Goal: Information Seeking & Learning: Learn about a topic

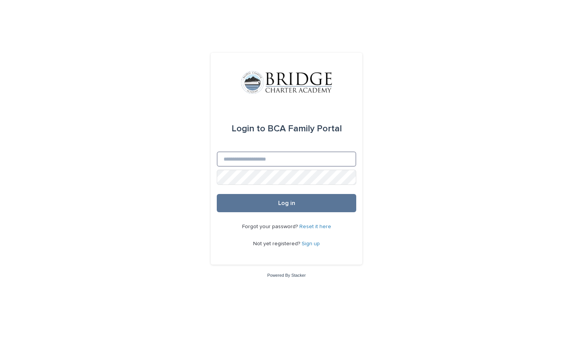
type input "**********"
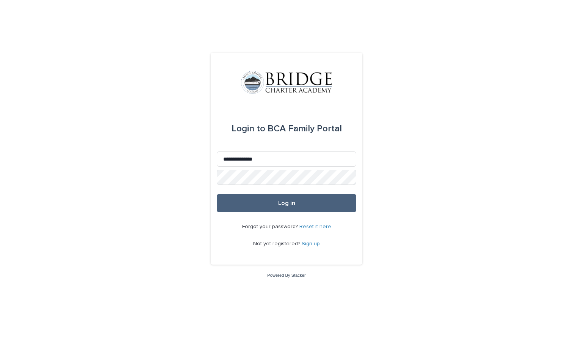
click at [268, 205] on button "Log in" at bounding box center [287, 203] width 140 height 18
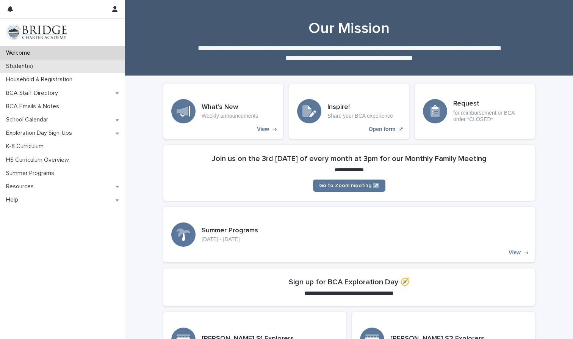
click at [65, 67] on div "Student(s)" at bounding box center [62, 66] width 125 height 13
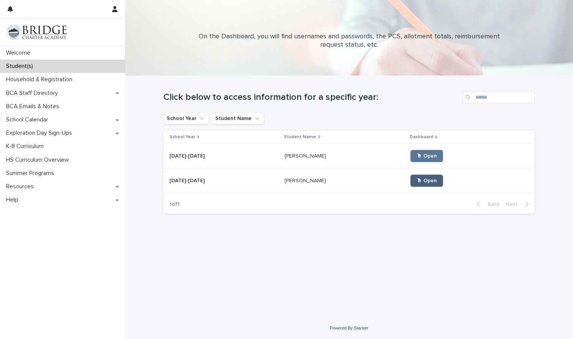
click at [417, 182] on span "🖱 Open" at bounding box center [427, 180] width 20 height 5
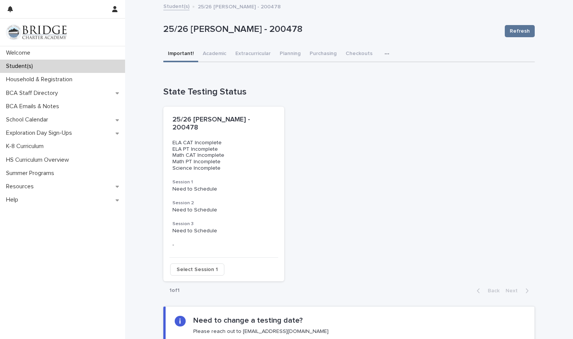
click at [205, 62] on div "Loading... Saving… Loading... Saving… Loading... Saving… Loading... Saving… ⚠️ …" at bounding box center [348, 206] width 371 height 288
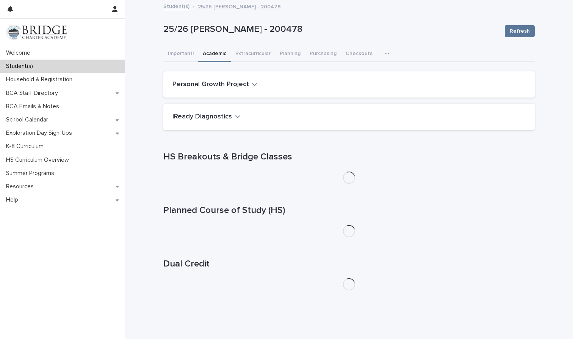
click at [214, 55] on button "Academic" at bounding box center [214, 54] width 33 height 16
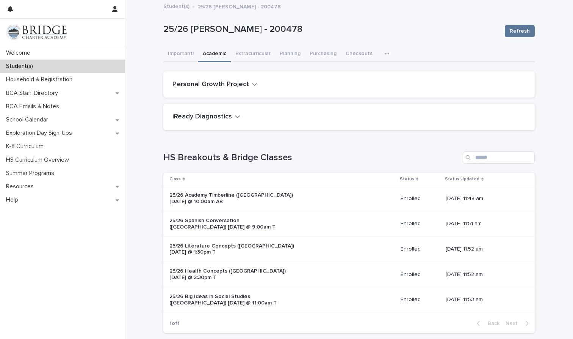
click at [225, 82] on h2 "Personal Growth Project" at bounding box center [210, 84] width 77 height 8
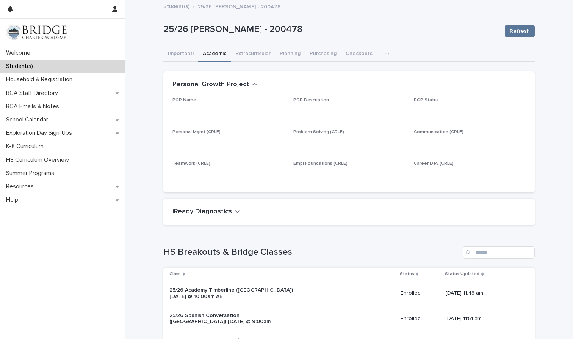
click at [225, 82] on h2 "Personal Growth Project" at bounding box center [210, 84] width 77 height 8
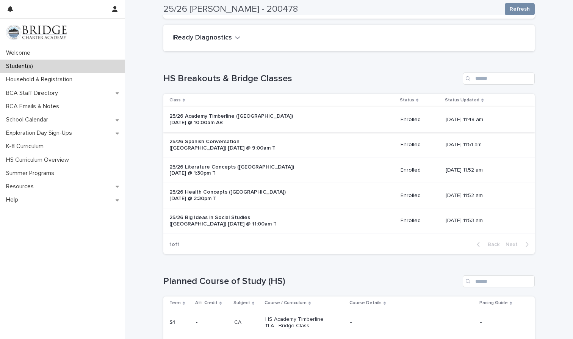
scroll to position [93, 0]
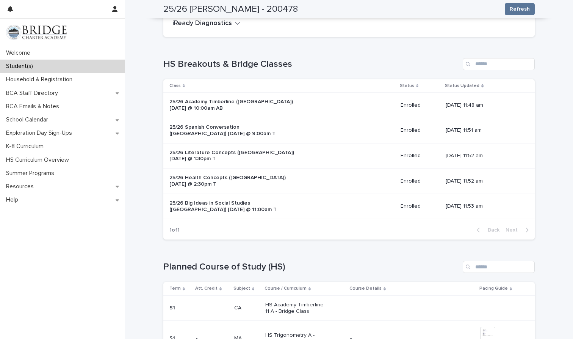
click at [247, 174] on p "25/26 Health Concepts ([GEOGRAPHIC_DATA]) [DATE] @ 2:30pm T" at bounding box center [232, 180] width 126 height 13
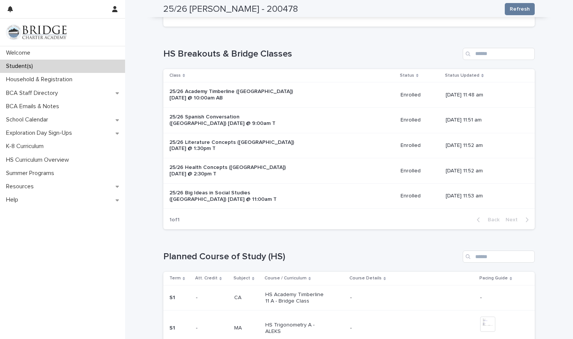
scroll to position [117, 0]
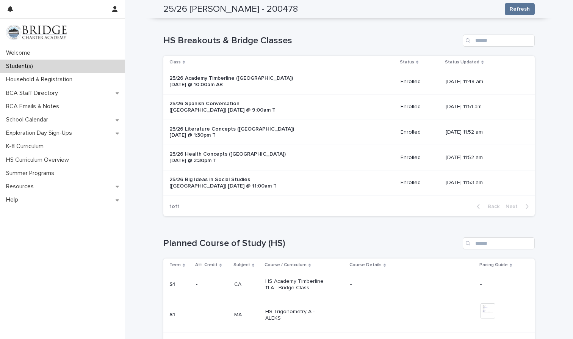
click at [210, 180] on p "25/26 Big Ideas in Social Studies ([GEOGRAPHIC_DATA]) [DATE] @ 11:00am T" at bounding box center [232, 182] width 126 height 13
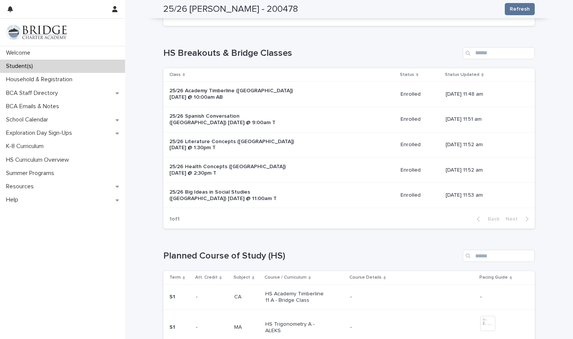
scroll to position [106, 0]
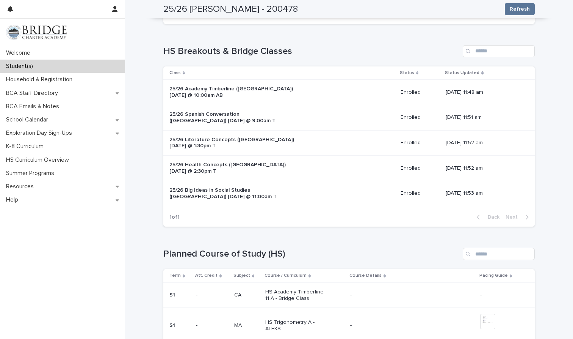
click at [188, 165] on p "25/26 Health Concepts ([GEOGRAPHIC_DATA]) [DATE] @ 2:30pm T" at bounding box center [232, 167] width 126 height 13
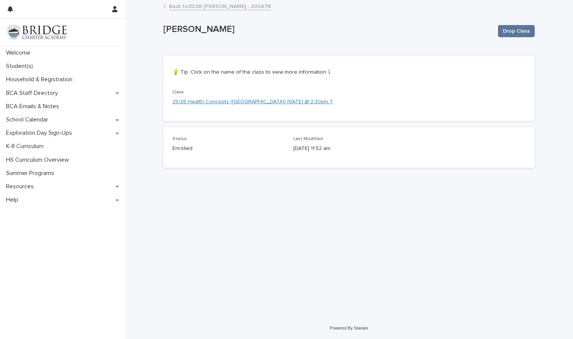
click at [232, 101] on link "25/26 Health Concepts ([GEOGRAPHIC_DATA]) [DATE] @ 2:30pm T" at bounding box center [252, 102] width 161 height 8
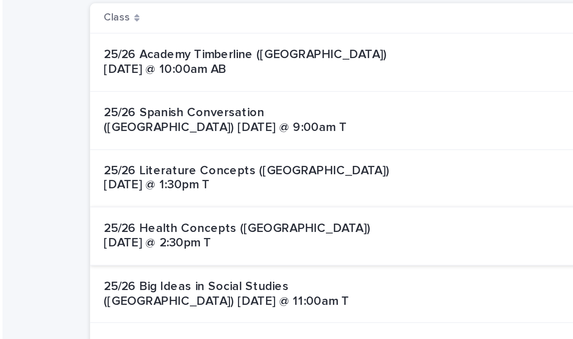
scroll to position [83, 0]
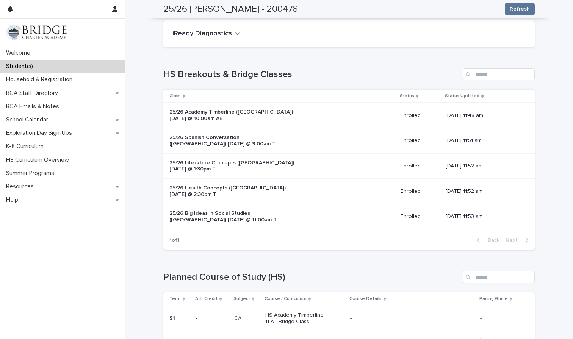
click at [205, 135] on p "25/26 Spanish Conversation ([GEOGRAPHIC_DATA]) [DATE] @ 9:00am T" at bounding box center [232, 140] width 126 height 13
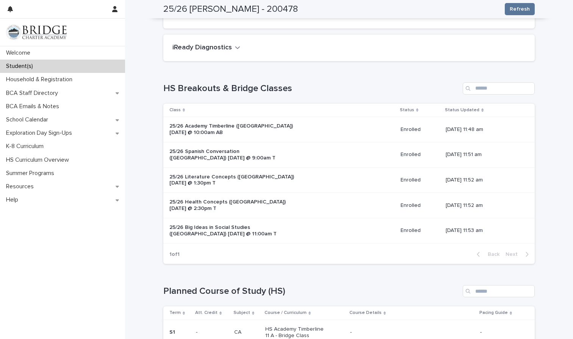
scroll to position [70, 0]
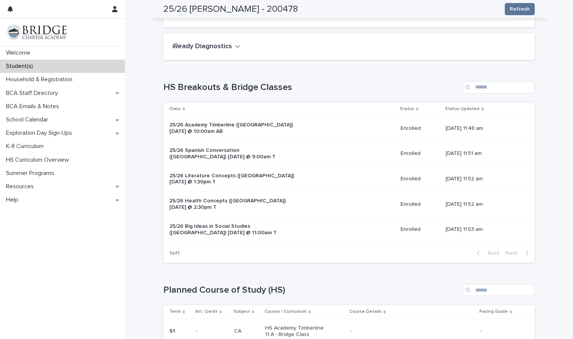
click at [190, 197] on p "25/26 Health Concepts ([GEOGRAPHIC_DATA]) [DATE] @ 2:30pm T" at bounding box center [232, 203] width 126 height 13
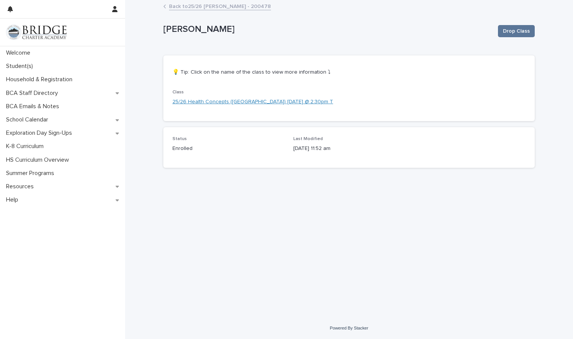
click at [272, 101] on link "25/26 Health Concepts ([GEOGRAPHIC_DATA]) [DATE] @ 2:30pm T" at bounding box center [252, 102] width 161 height 8
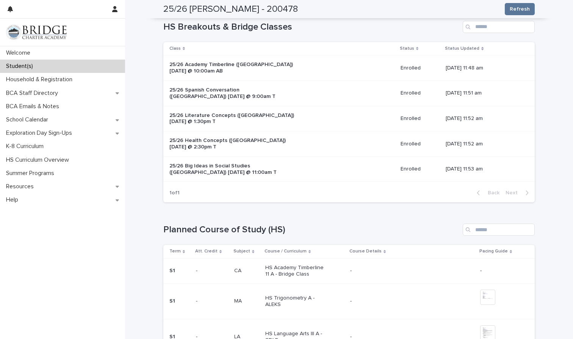
scroll to position [113, 0]
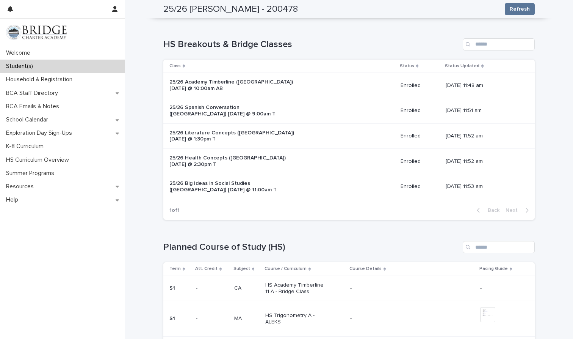
click at [222, 82] on p "25/26 Academy Timberline ([GEOGRAPHIC_DATA]) [DATE] @ 10:00am AB" at bounding box center [232, 85] width 126 height 13
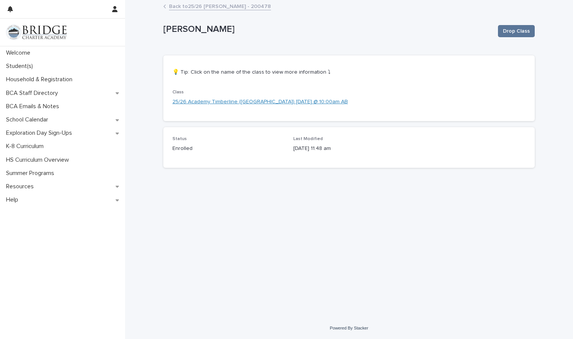
click at [273, 102] on link "25/26 Academy Timberline ([GEOGRAPHIC_DATA]) [DATE] @ 10:00am AB" at bounding box center [260, 102] width 176 height 8
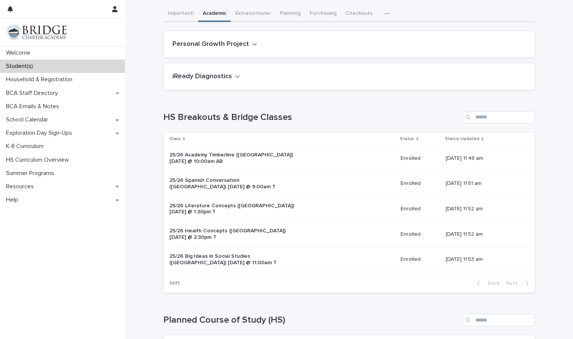
scroll to position [51, 0]
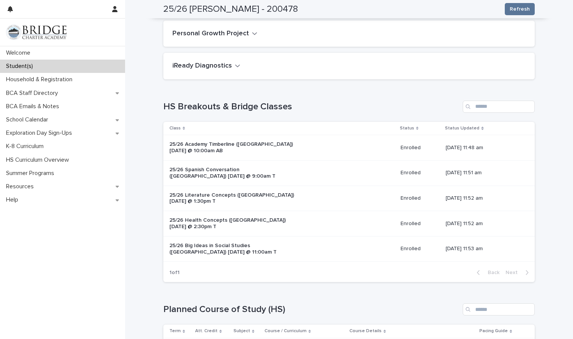
click at [218, 168] on p "25/26 Spanish Conversation ([GEOGRAPHIC_DATA]) [DATE] @ 9:00am T" at bounding box center [232, 172] width 126 height 13
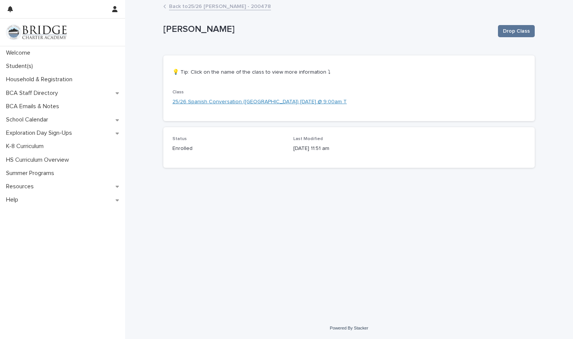
click at [265, 100] on link "25/26 Spanish Conversation ([GEOGRAPHIC_DATA]) [DATE] @ 9:00am T" at bounding box center [259, 102] width 174 height 8
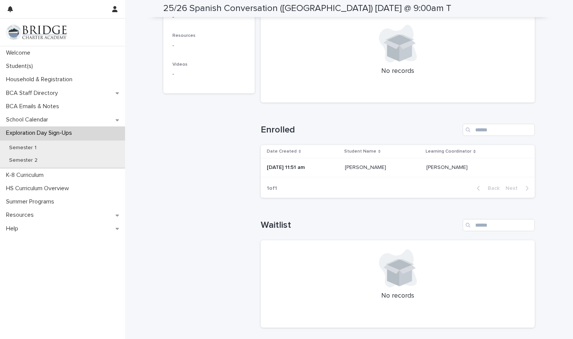
click at [457, 150] on p "Learning Coordinator" at bounding box center [449, 151] width 46 height 8
click at [441, 151] on p "Learning Coordinator" at bounding box center [449, 151] width 46 height 8
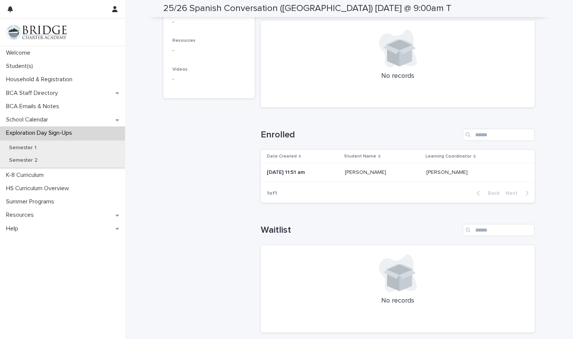
scroll to position [204, 0]
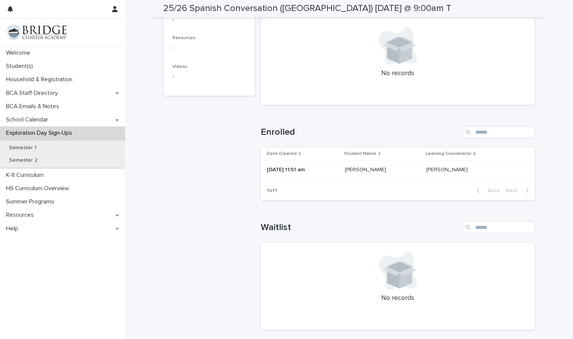
click at [450, 168] on p "[PERSON_NAME]" at bounding box center [447, 169] width 43 height 8
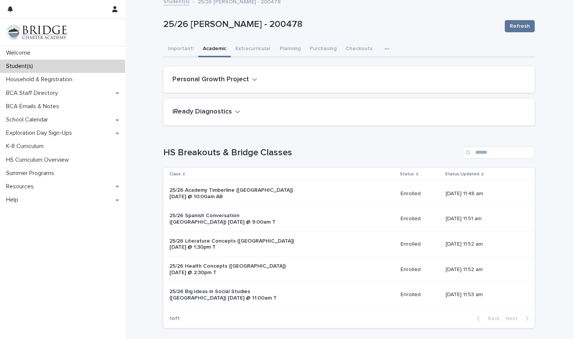
scroll to position [2, 0]
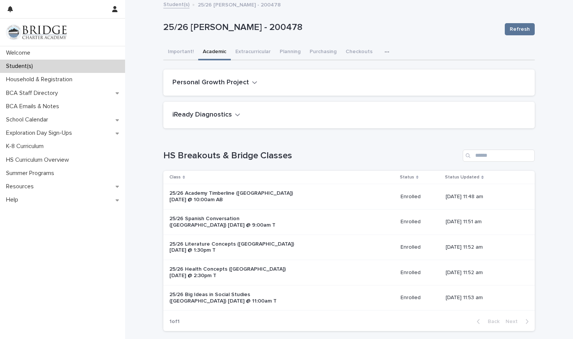
click at [229, 80] on h2 "Personal Growth Project" at bounding box center [210, 82] width 77 height 8
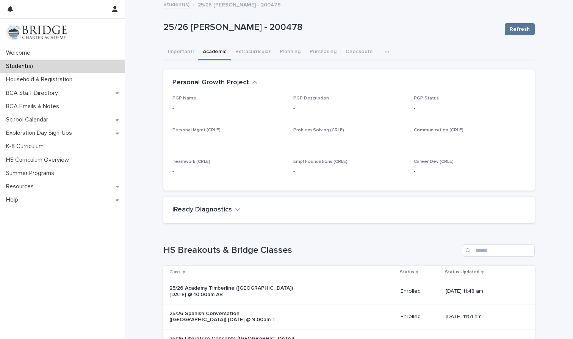
click at [229, 80] on h2 "Personal Growth Project" at bounding box center [210, 82] width 77 height 8
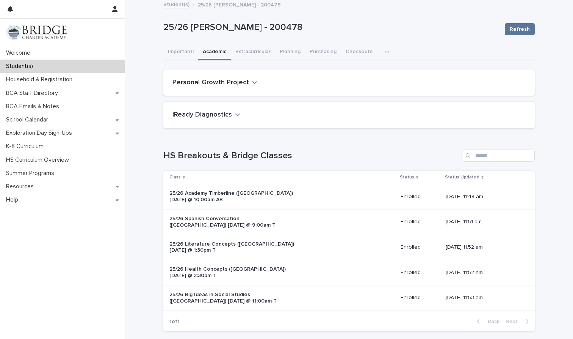
click at [226, 116] on h2 "iReady Diagnostics" at bounding box center [202, 115] width 60 height 8
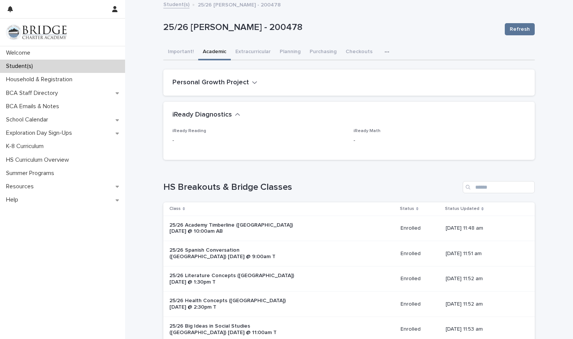
click at [226, 116] on h2 "iReady Diagnostics" at bounding box center [202, 115] width 60 height 8
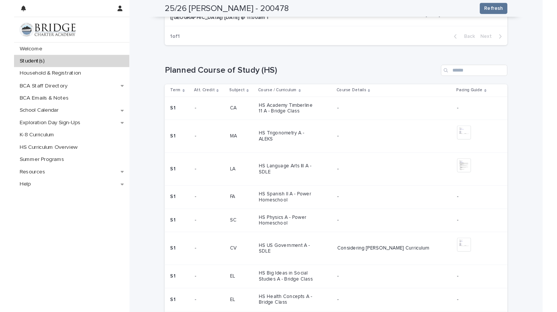
scroll to position [281, 0]
